Goal: Transaction & Acquisition: Book appointment/travel/reservation

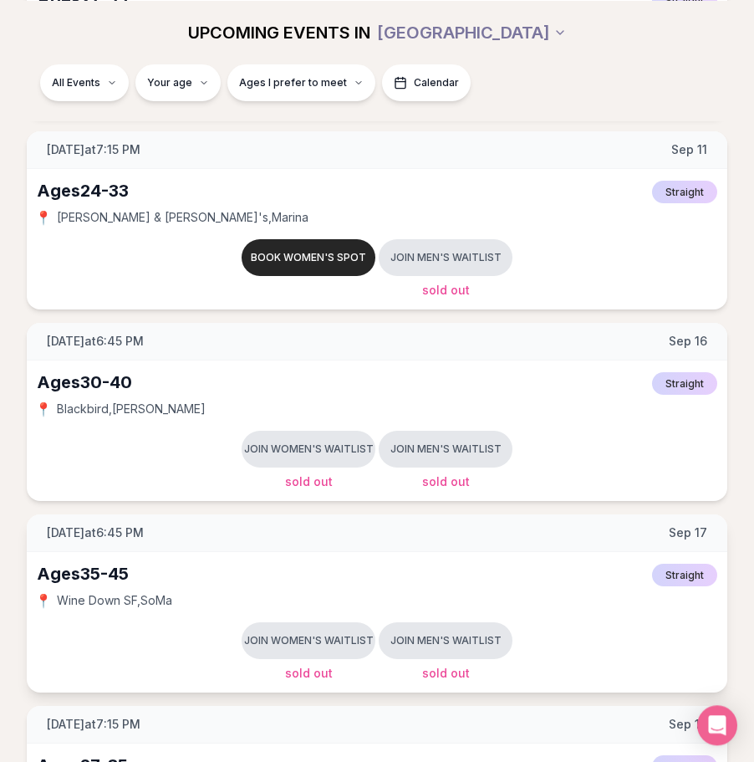
scroll to position [768, 0]
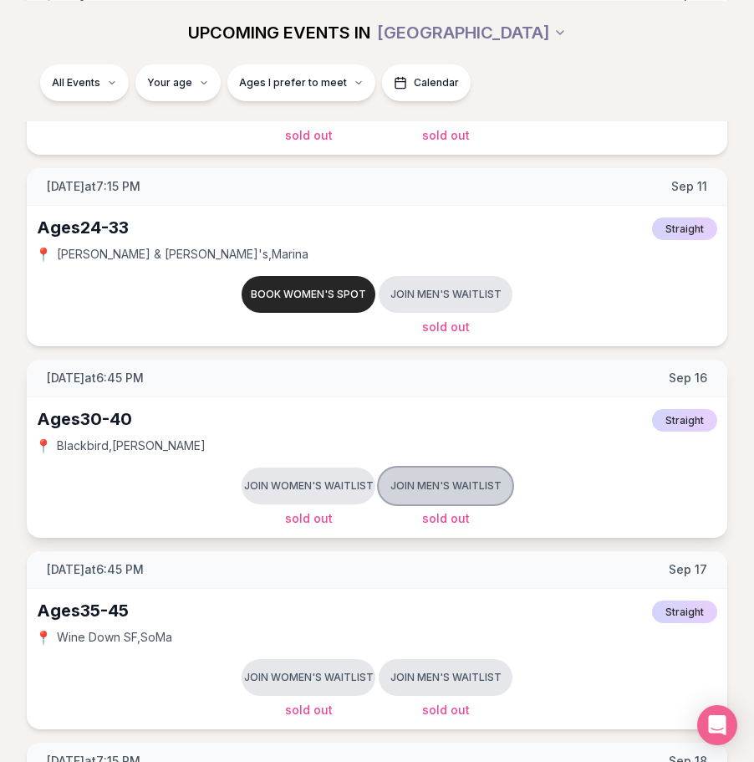
click at [438, 478] on button "Join men's waitlist" at bounding box center [446, 486] width 134 height 37
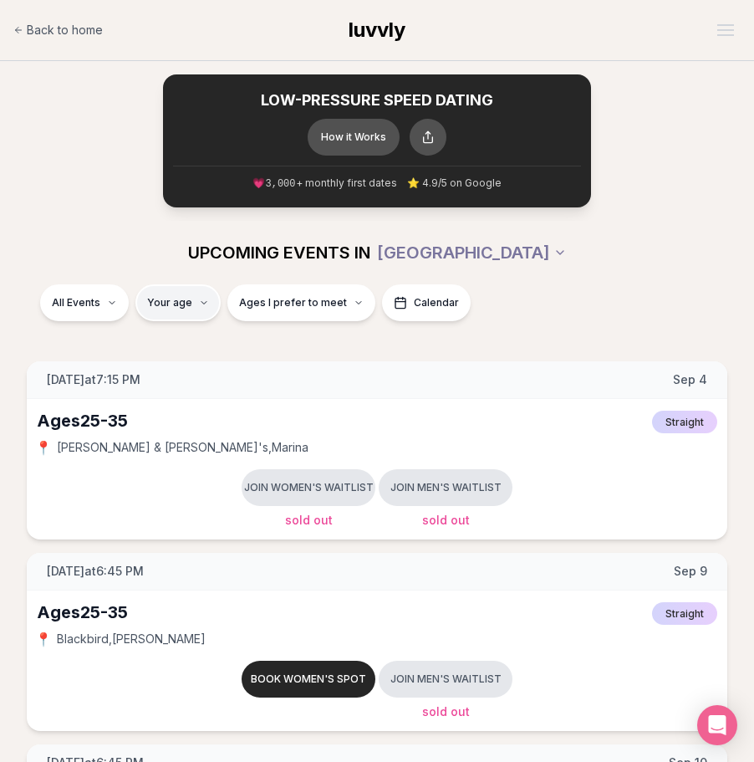
click at [185, 345] on input "number" at bounding box center [176, 351] width 112 height 33
type input "**"
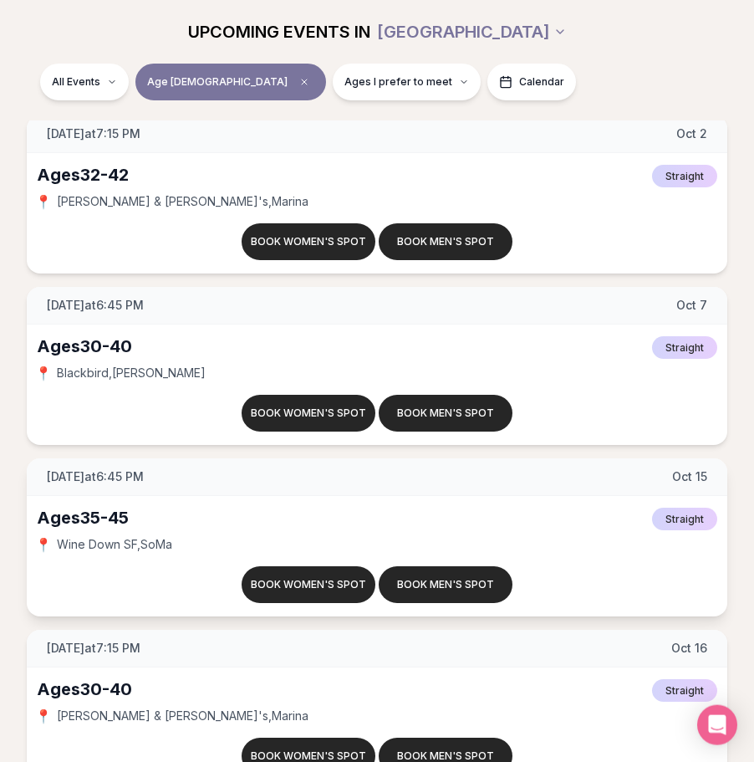
scroll to position [768, 0]
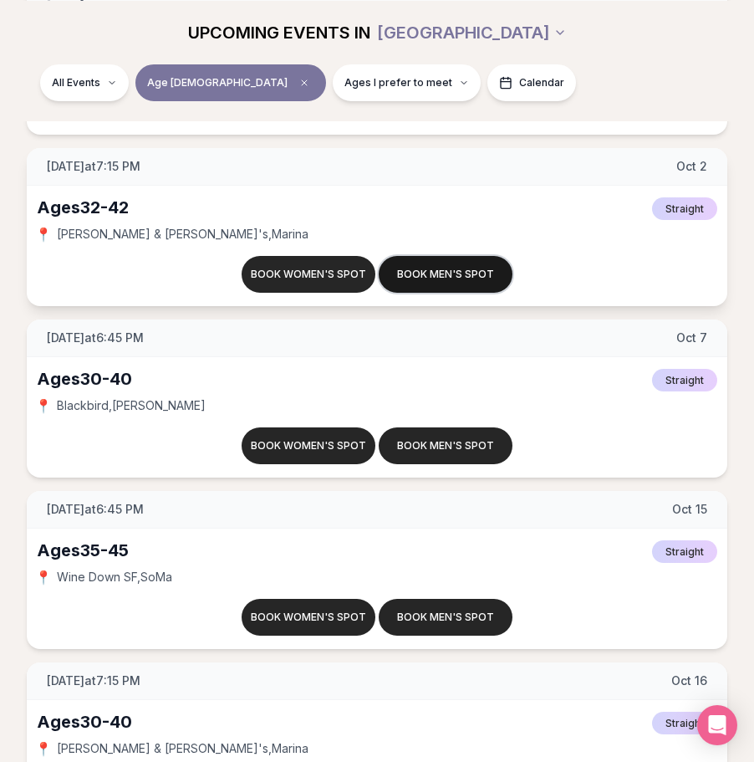
click at [448, 270] on button "Book men's spot" at bounding box center [446, 274] width 134 height 37
